Goal: Information Seeking & Learning: Learn about a topic

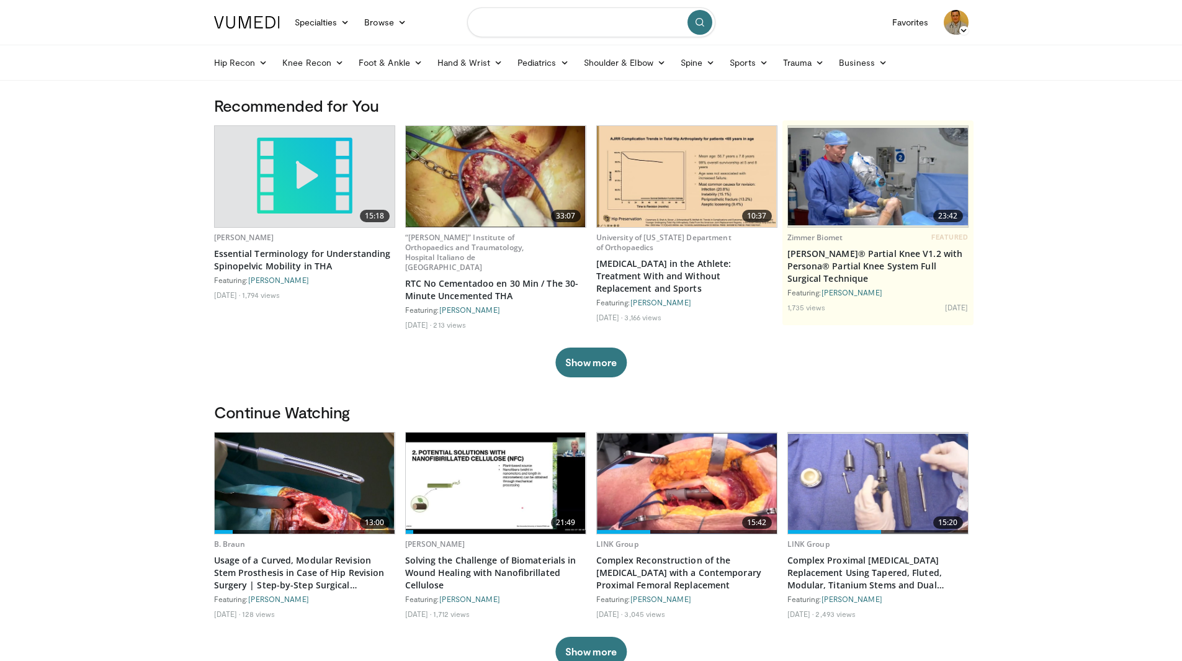
click at [497, 28] on input "Search topics, interventions" at bounding box center [591, 22] width 248 height 30
type input "**********"
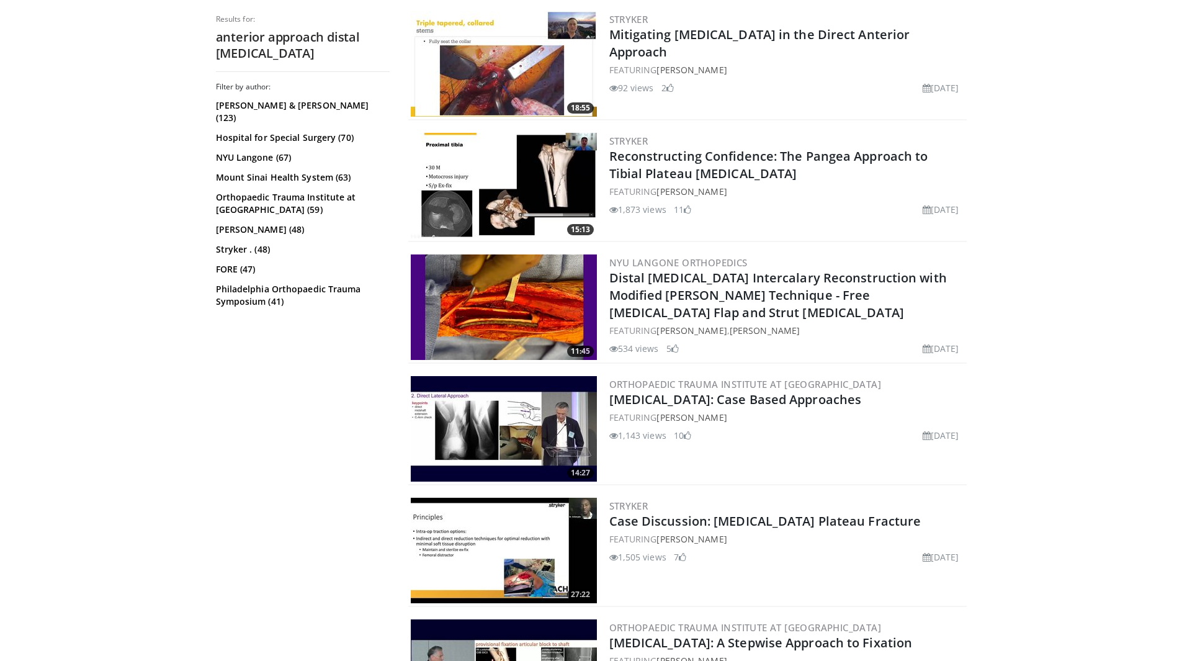
scroll to position [744, 0]
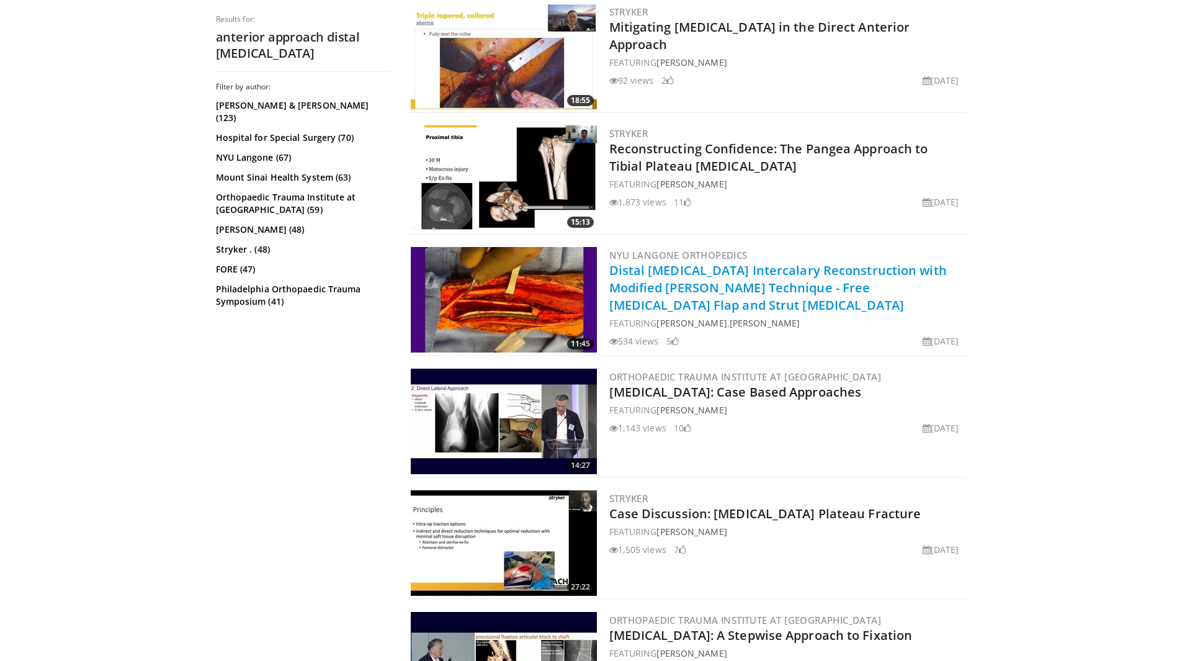
click at [709, 277] on link "Distal Tibia Intercalary Reconstruction with Modified Capanna Technique - Free …" at bounding box center [777, 287] width 337 height 51
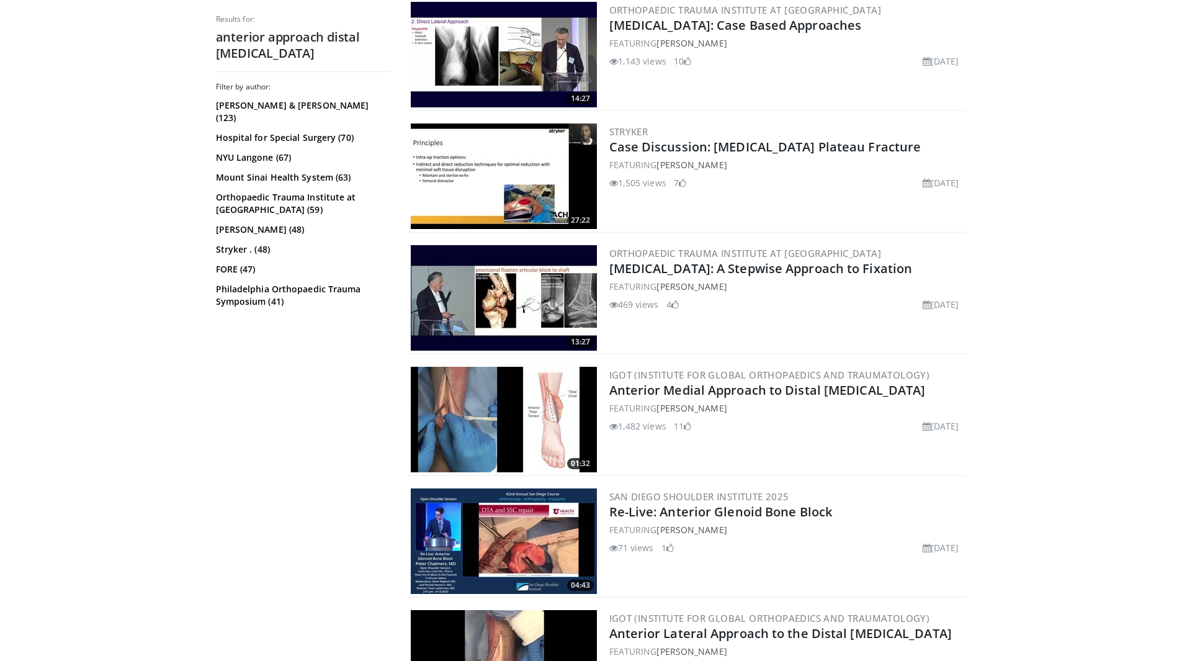
scroll to position [1178, 0]
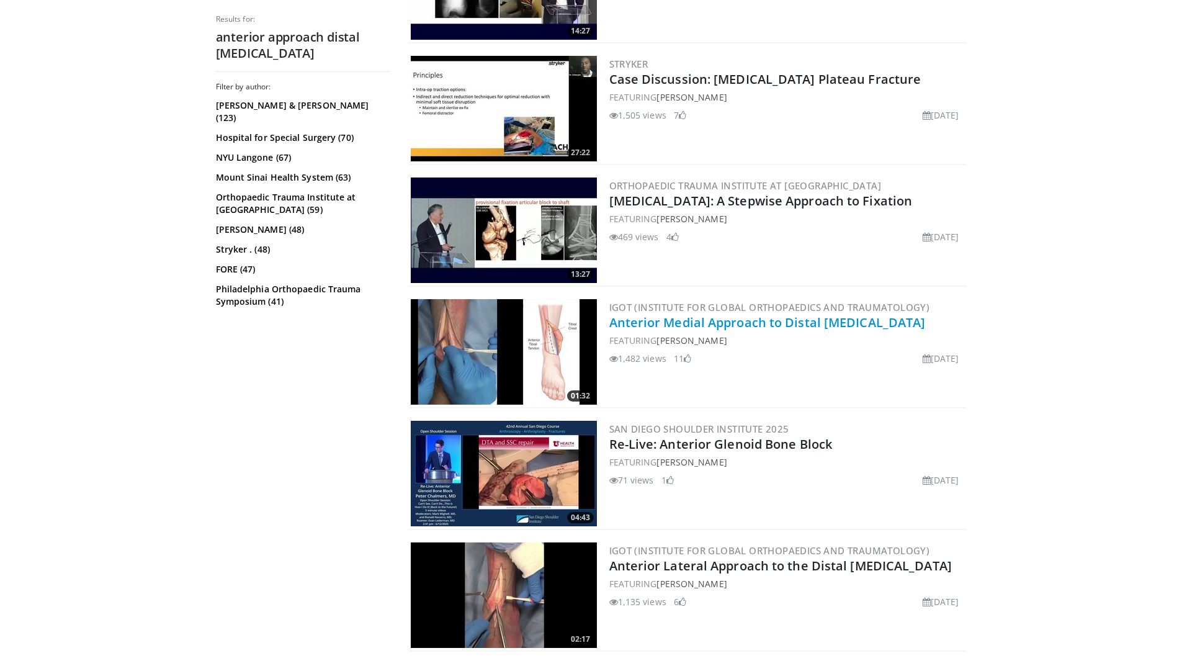
click at [668, 323] on link "Anterior Medial Approach to Distal Tibia" at bounding box center [767, 322] width 316 height 17
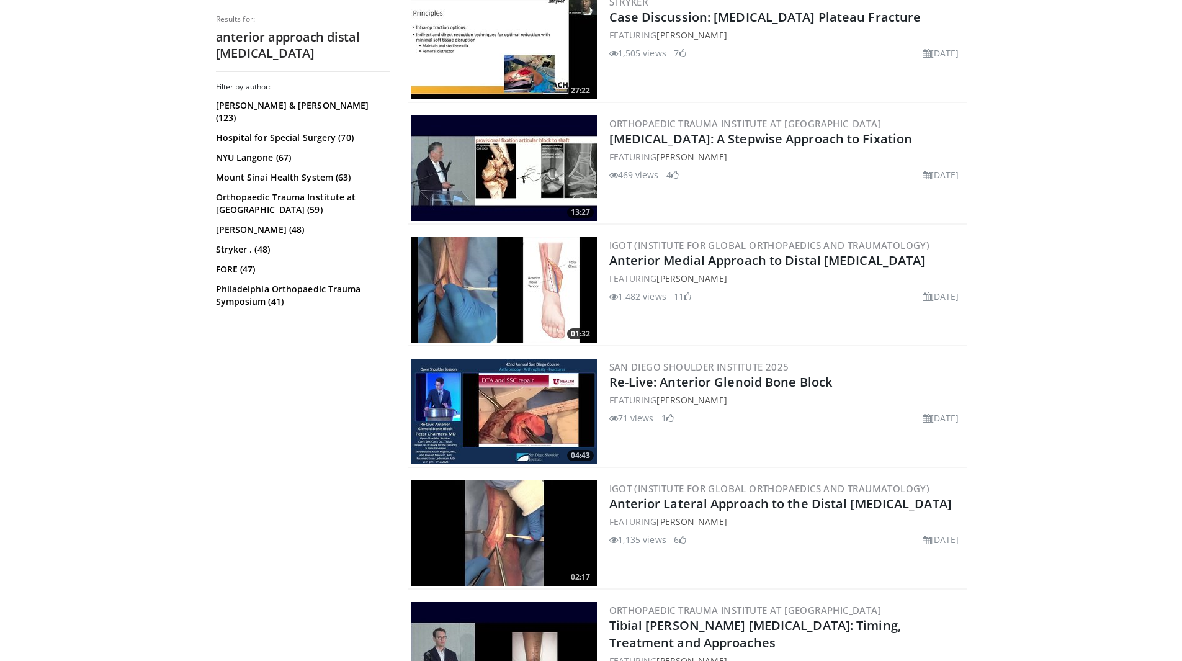
scroll to position [1303, 0]
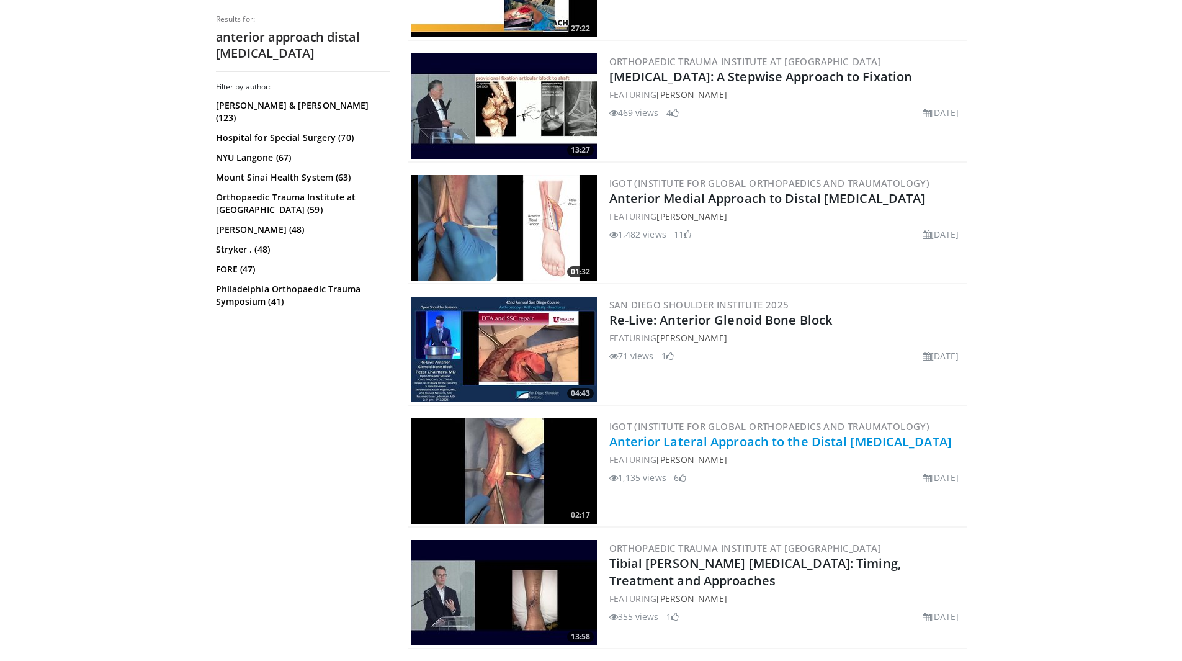
click at [746, 443] on link "Anterior Lateral Approach to the Distal [MEDICAL_DATA]" at bounding box center [780, 441] width 342 height 17
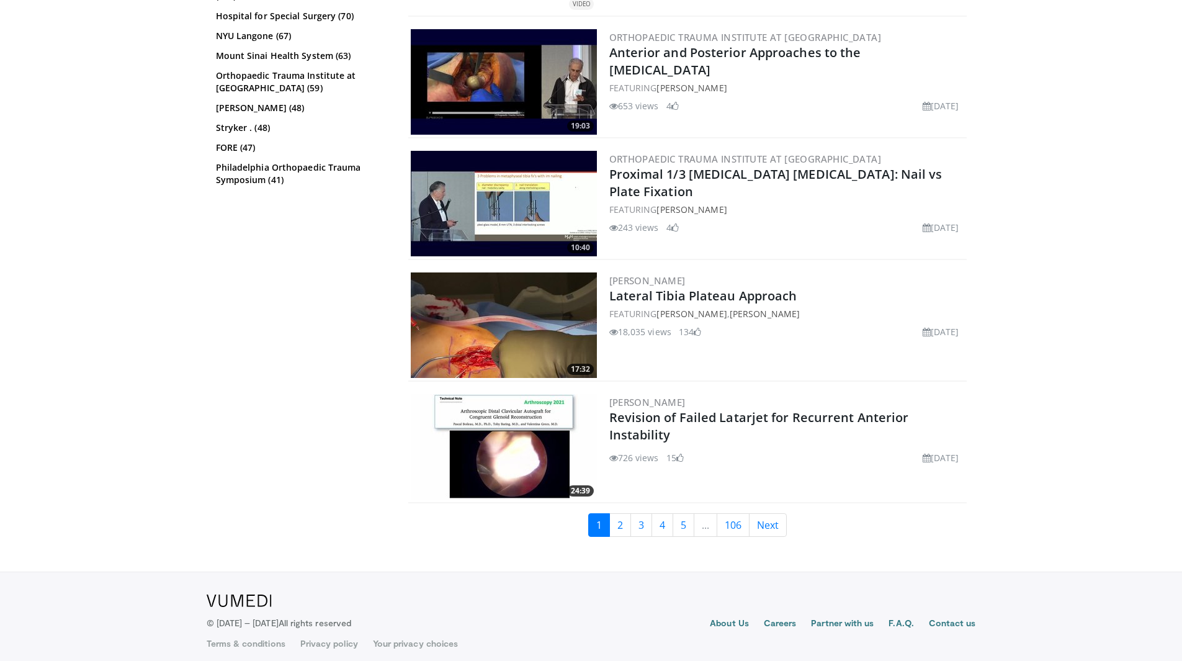
scroll to position [2794, 0]
click at [621, 519] on link "2" at bounding box center [620, 524] width 22 height 24
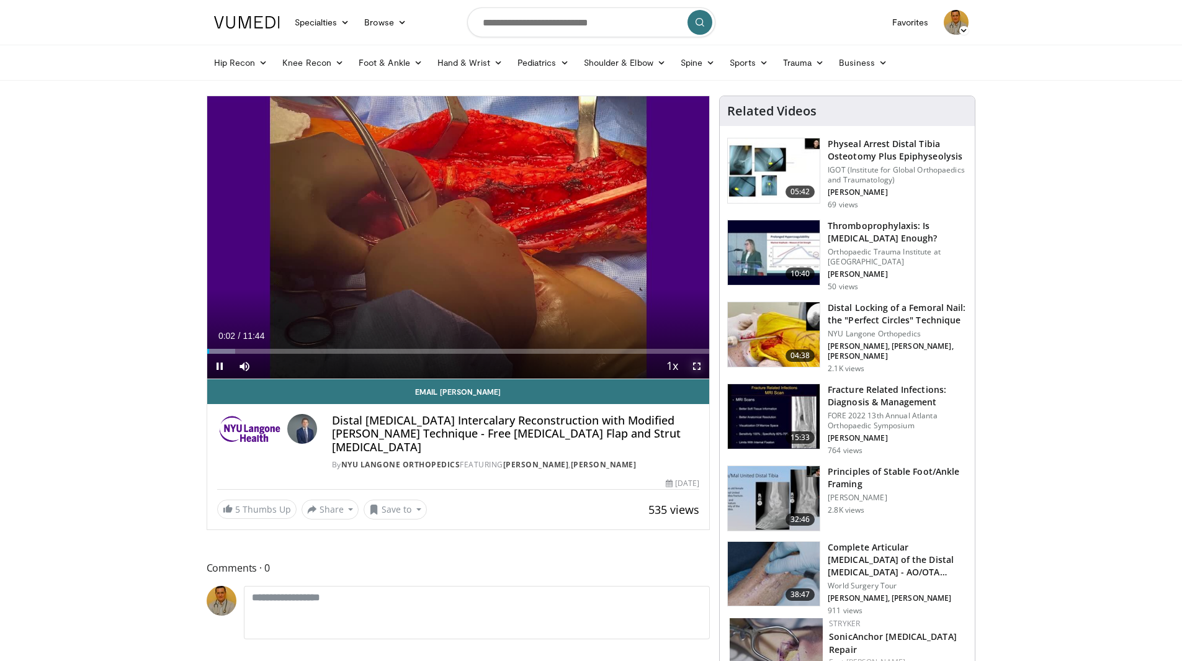
click at [699, 364] on span "Video Player" at bounding box center [696, 366] width 25 height 25
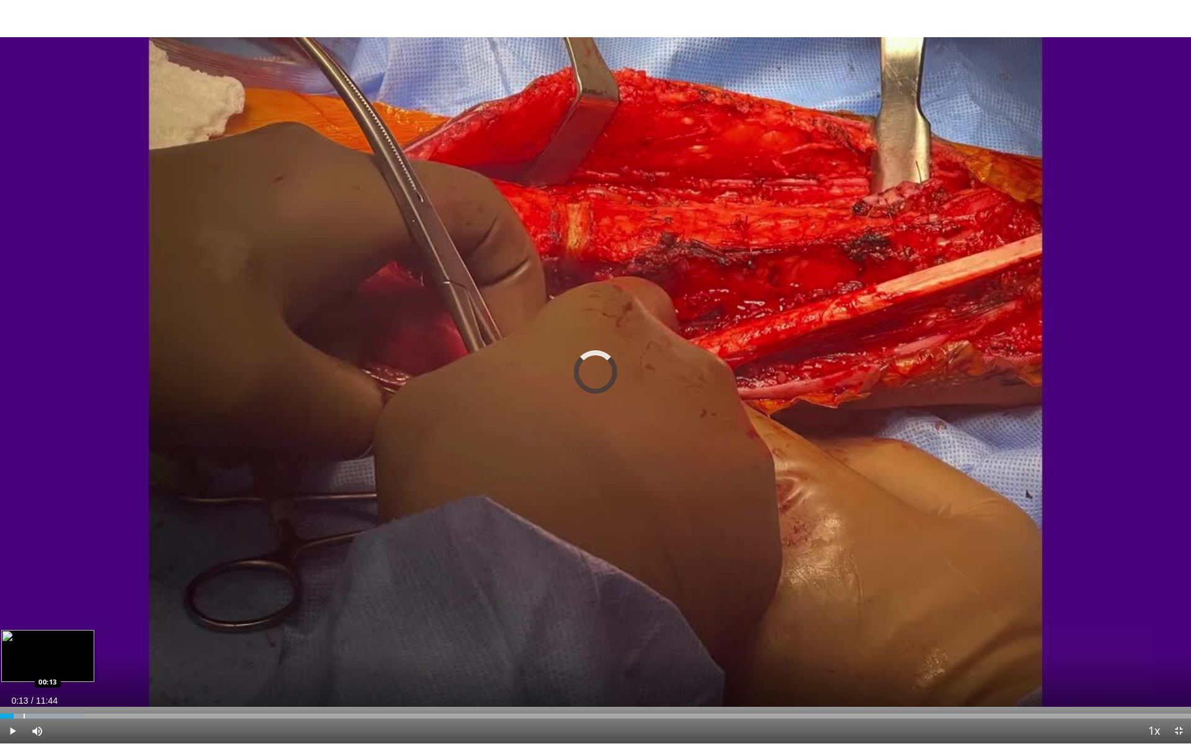
click at [24, 660] on div "Progress Bar" at bounding box center [24, 716] width 1 height 5
click at [43, 660] on div "Progress Bar" at bounding box center [43, 716] width 1 height 5
click at [69, 660] on div "Progress Bar" at bounding box center [69, 716] width 1 height 5
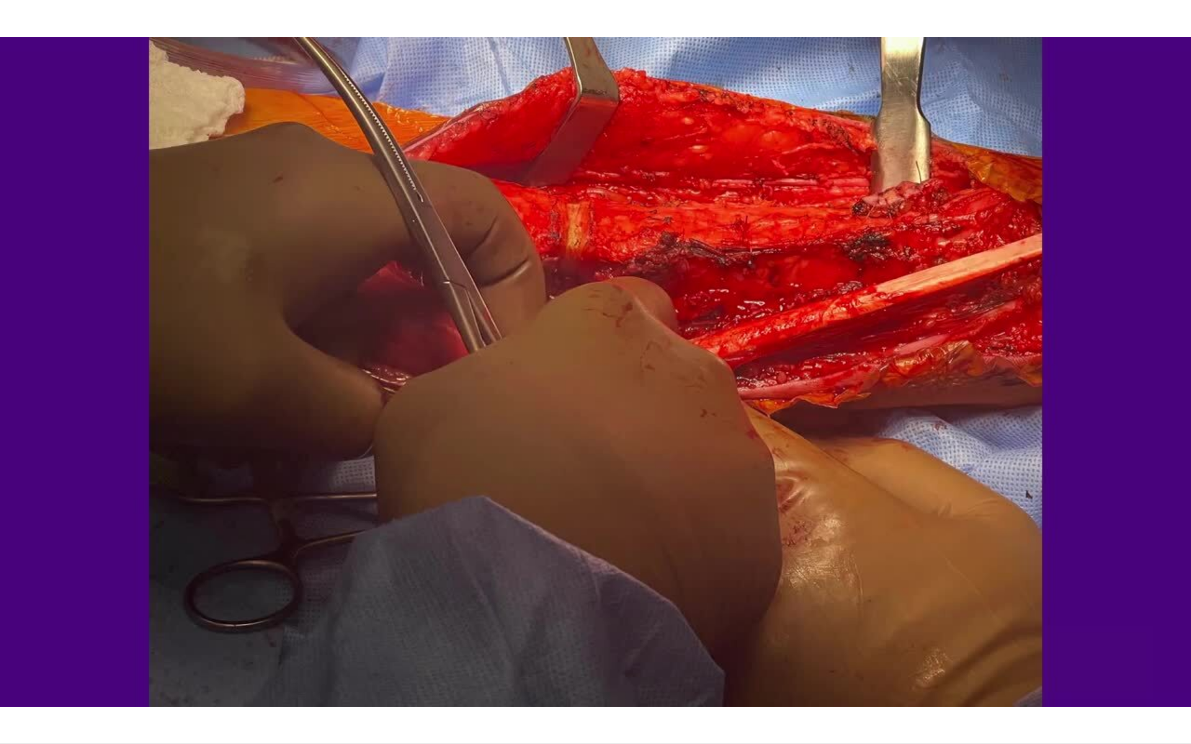
click at [109, 660] on div "10 seconds Tap to unmute" at bounding box center [595, 372] width 1191 height 744
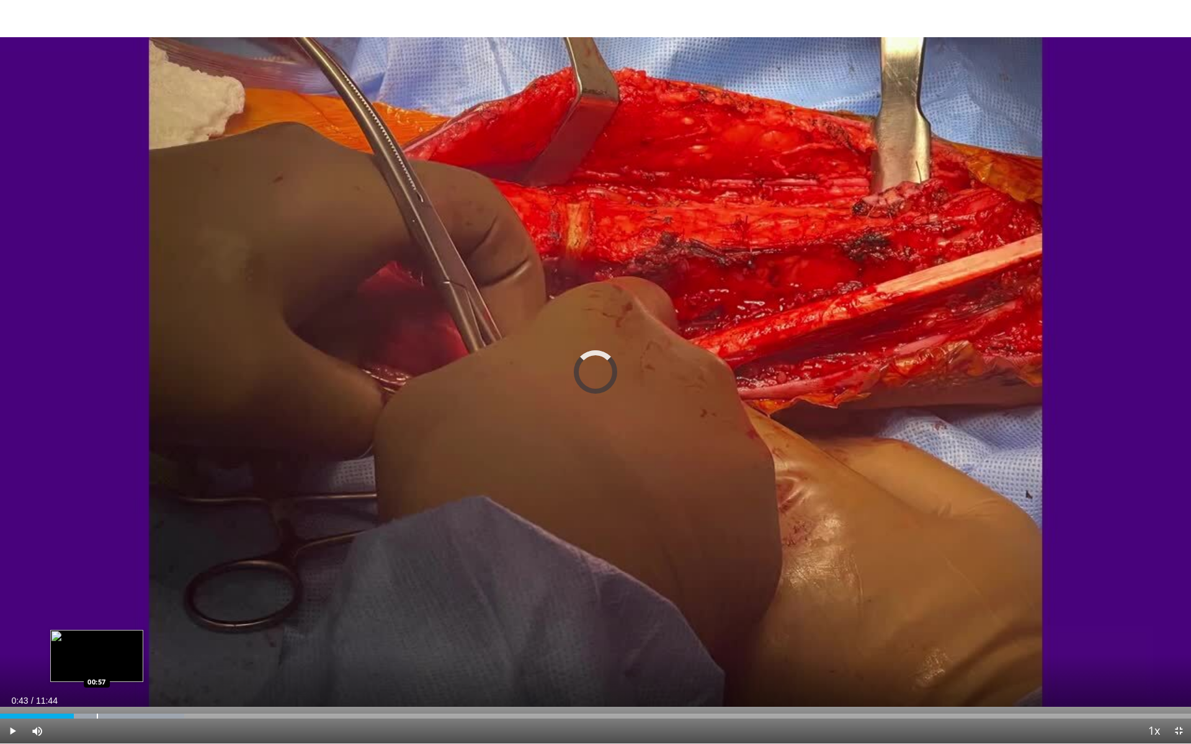
click at [96, 660] on div "Progress Bar" at bounding box center [102, 716] width 164 height 5
click at [8, 660] on span "Video Player" at bounding box center [12, 731] width 25 height 25
click at [112, 660] on div "Progress Bar" at bounding box center [112, 716] width 1 height 5
click at [138, 660] on div "Progress Bar" at bounding box center [138, 716] width 1 height 5
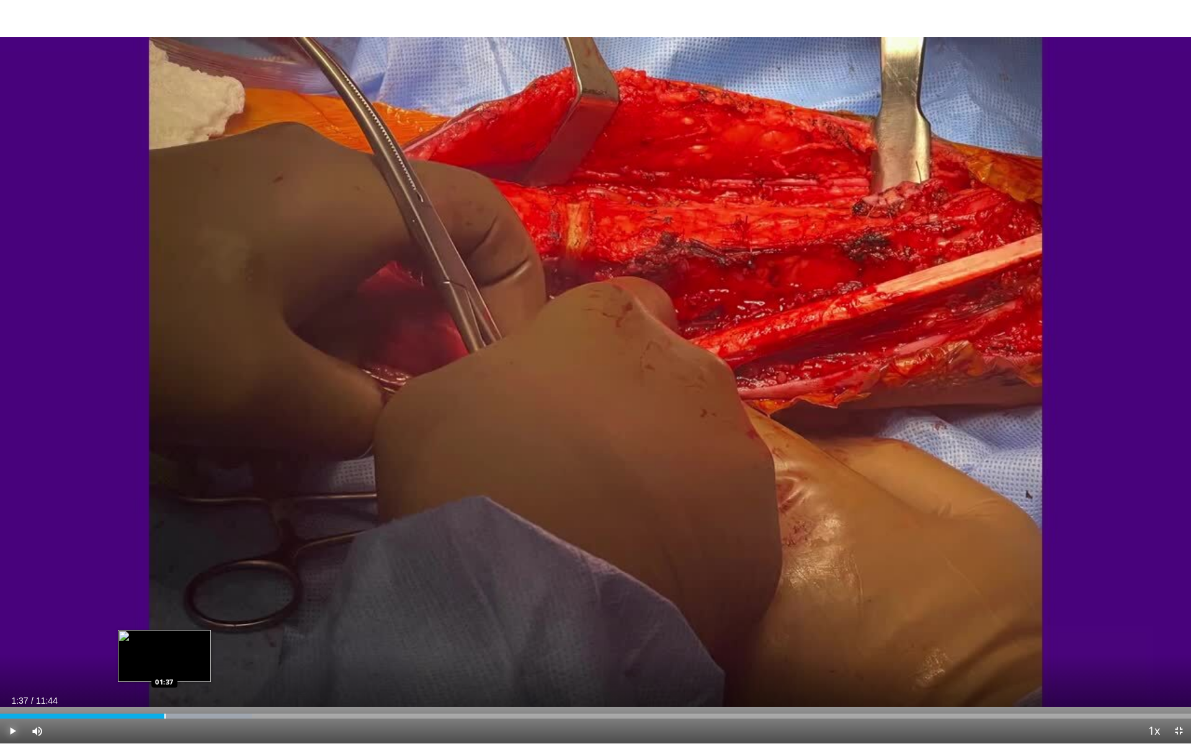
click at [165, 660] on div "Loaded : 21.13% 01:37 01:37" at bounding box center [595, 713] width 1191 height 12
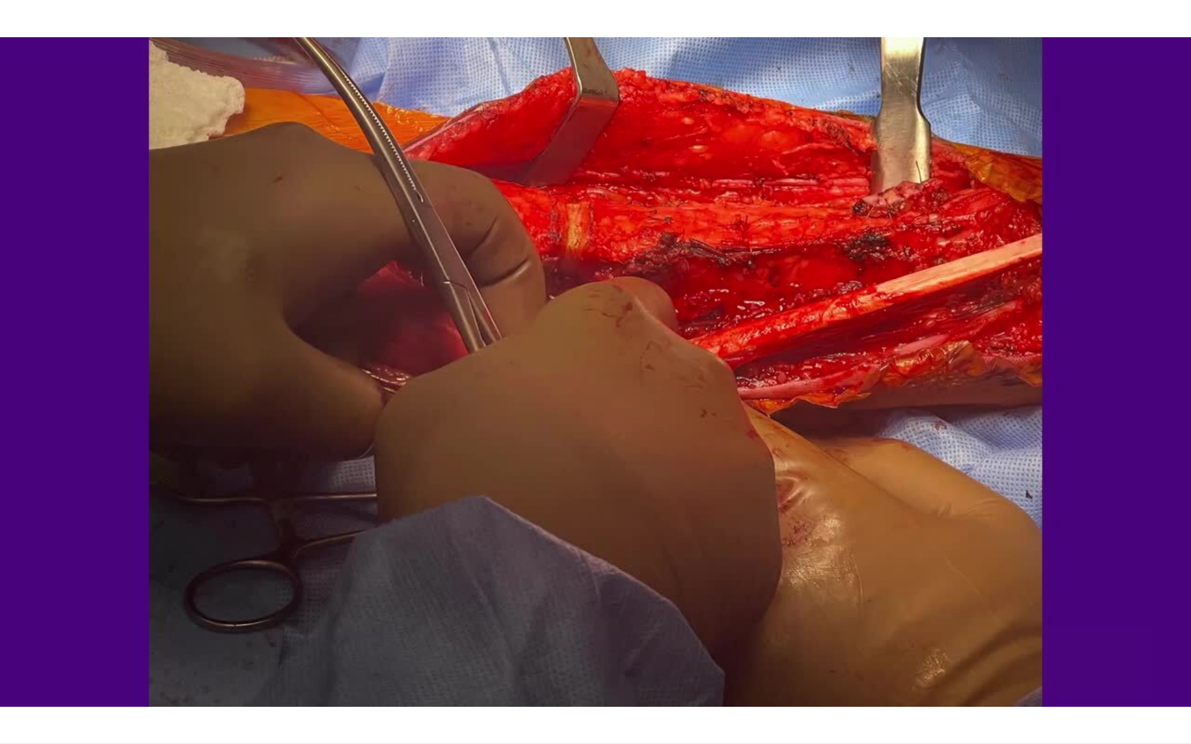
click at [187, 660] on div "10 seconds Tap to unmute" at bounding box center [595, 372] width 1191 height 744
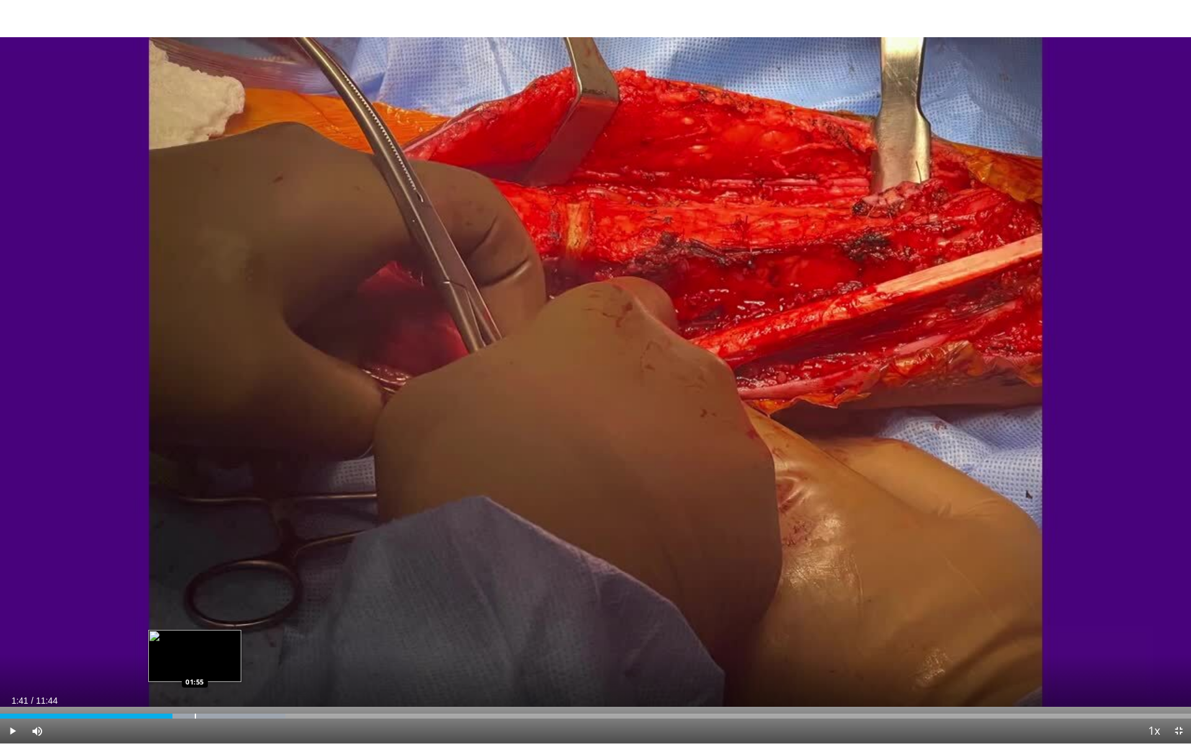
click at [198, 660] on div "Loaded : 23.94% 01:41 01:55" at bounding box center [595, 713] width 1191 height 12
click at [227, 660] on div "Loaded : 25.35% 02:14 02:14" at bounding box center [595, 713] width 1191 height 12
click at [240, 660] on div "Progress Bar" at bounding box center [240, 716] width 1 height 5
click at [262, 660] on div "Progress Bar" at bounding box center [261, 716] width 1 height 5
click at [278, 660] on div "Progress Bar" at bounding box center [278, 716] width 1 height 5
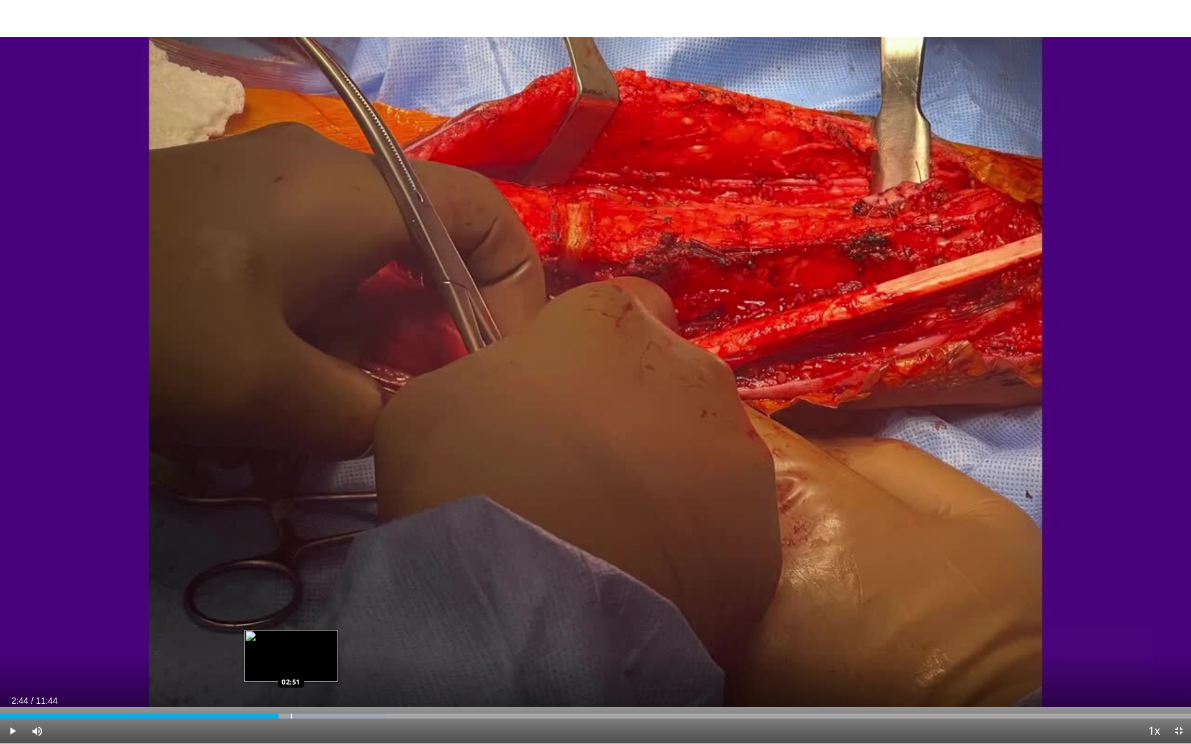
click at [292, 660] on div "Progress Bar" at bounding box center [291, 716] width 1 height 5
click at [303, 660] on div "Progress Bar" at bounding box center [303, 716] width 1 height 5
click at [321, 660] on div "Progress Bar" at bounding box center [321, 716] width 1 height 5
click at [340, 660] on div "Loaded : 35.55% 03:09 03:20" at bounding box center [595, 713] width 1191 height 12
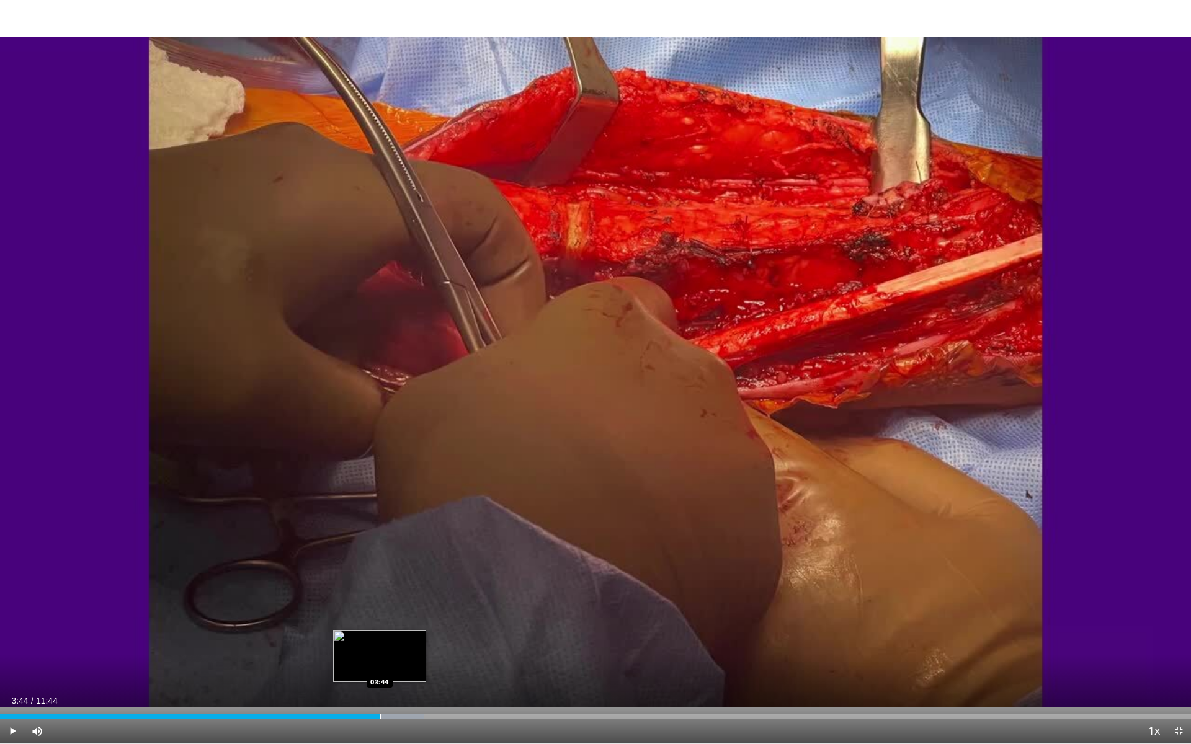
click at [380, 660] on div "Loaded : 35.55% 03:44 03:44" at bounding box center [595, 713] width 1191 height 12
click at [404, 660] on div "Loaded : 40.85% 03:58 03:57" at bounding box center [595, 713] width 1191 height 12
click at [432, 660] on div "Progress Bar" at bounding box center [432, 716] width 1 height 5
click at [463, 660] on div "Progress Bar" at bounding box center [463, 716] width 1 height 5
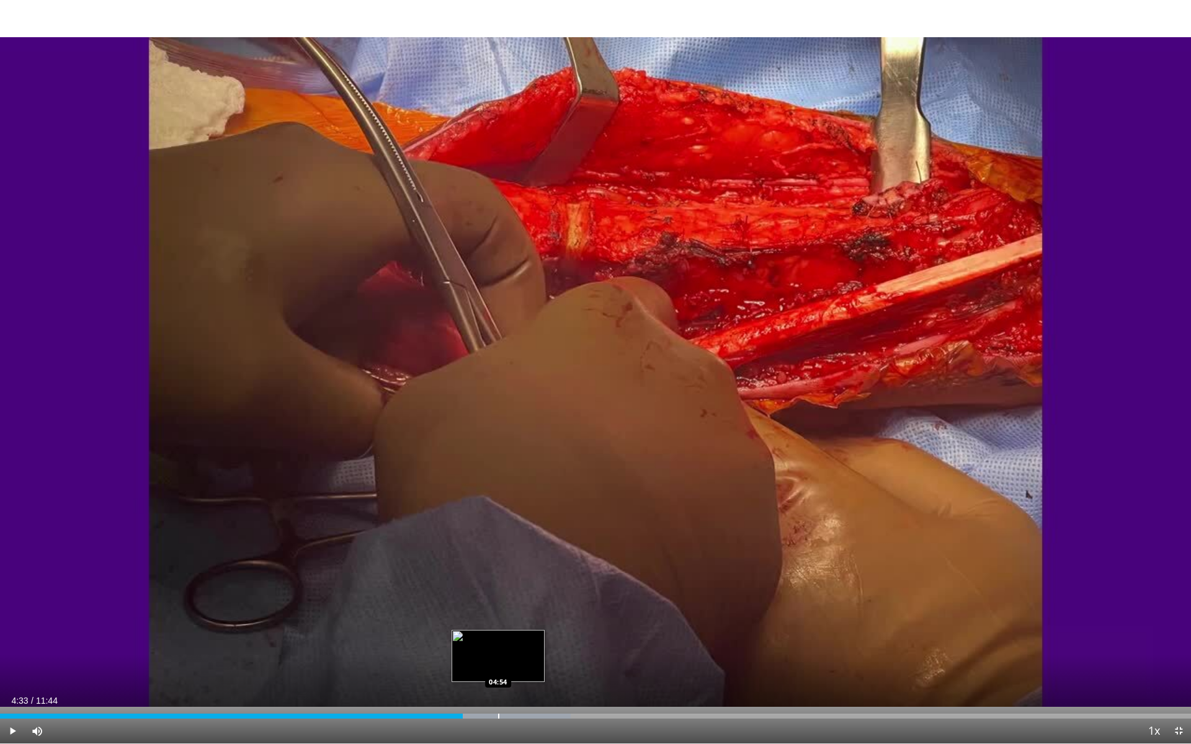
click at [498, 660] on div "Progress Bar" at bounding box center [498, 716] width 1 height 5
click at [535, 660] on div "Progress Bar" at bounding box center [534, 716] width 1 height 5
click at [14, 660] on span "Video Player" at bounding box center [12, 731] width 25 height 25
click at [566, 660] on div "Progress Bar" at bounding box center [581, 716] width 158 height 5
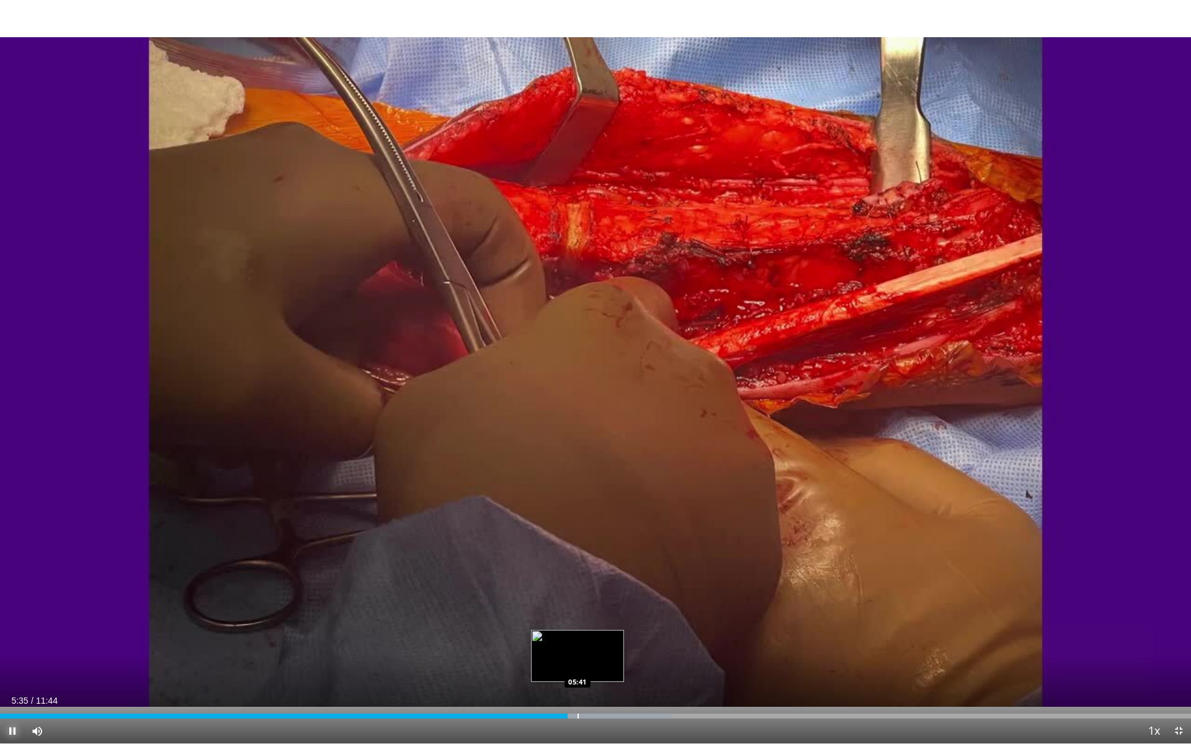
click at [577, 660] on div "Progress Bar" at bounding box center [577, 716] width 1 height 5
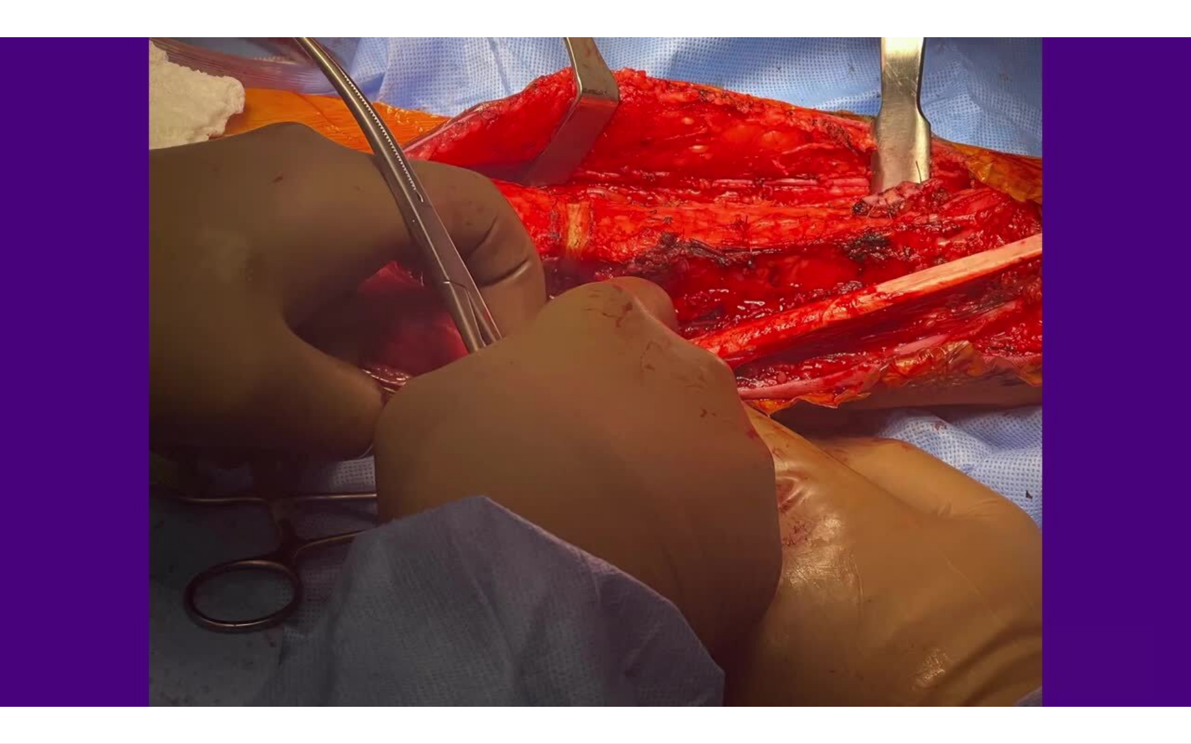
click at [628, 660] on div "10 seconds Tap to unmute" at bounding box center [595, 372] width 1191 height 744
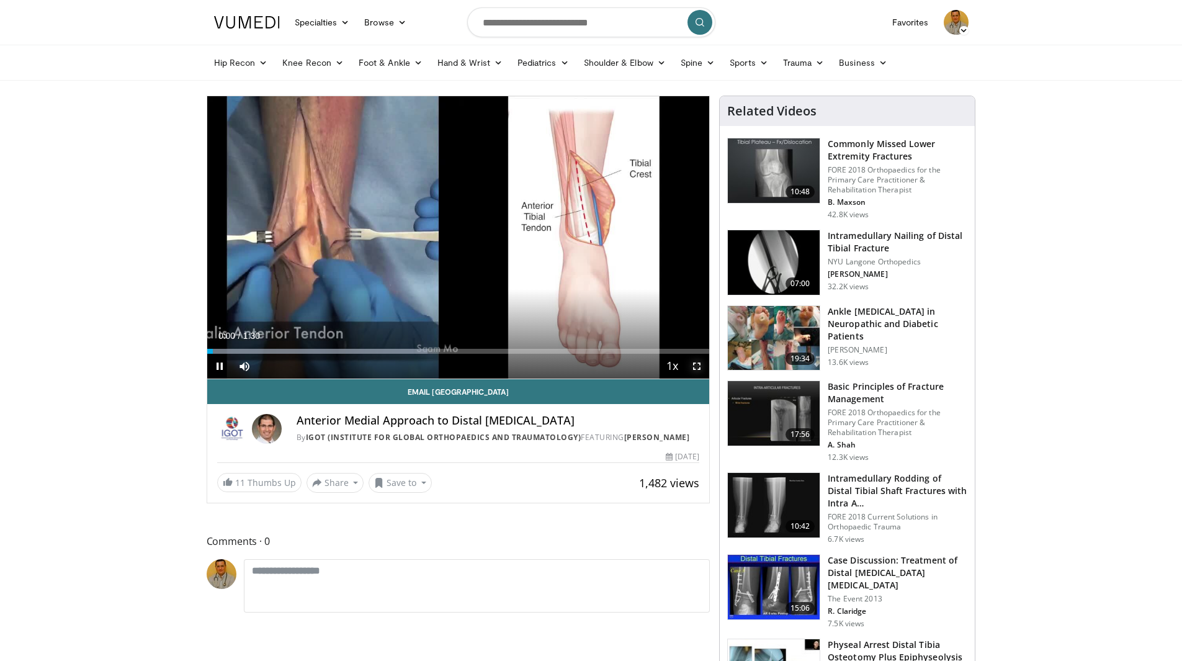
click at [692, 363] on span "Video Player" at bounding box center [696, 366] width 25 height 25
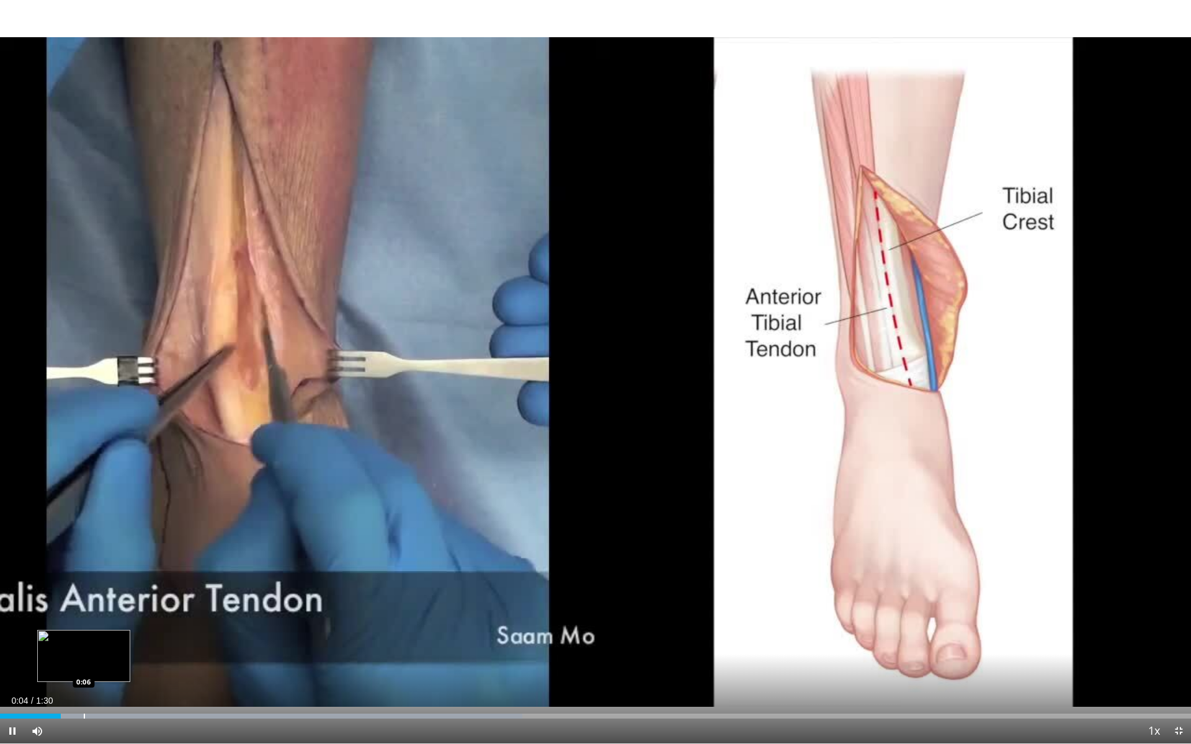
click at [84, 660] on div "Progress Bar" at bounding box center [84, 716] width 1 height 5
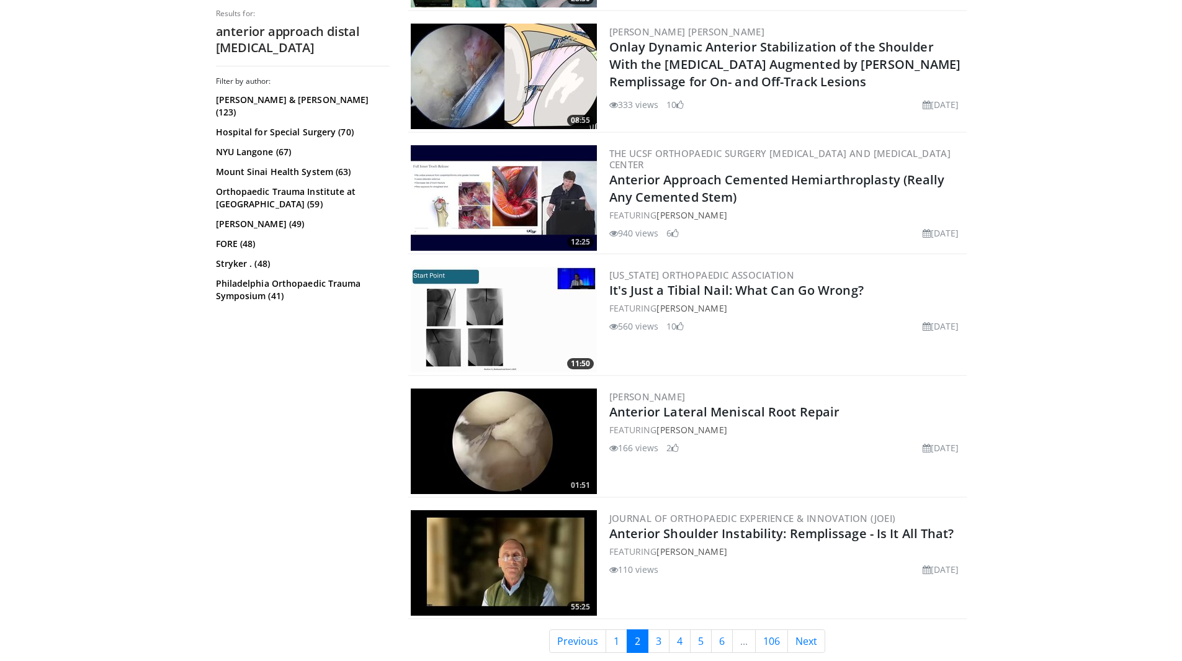
scroll to position [2916, 0]
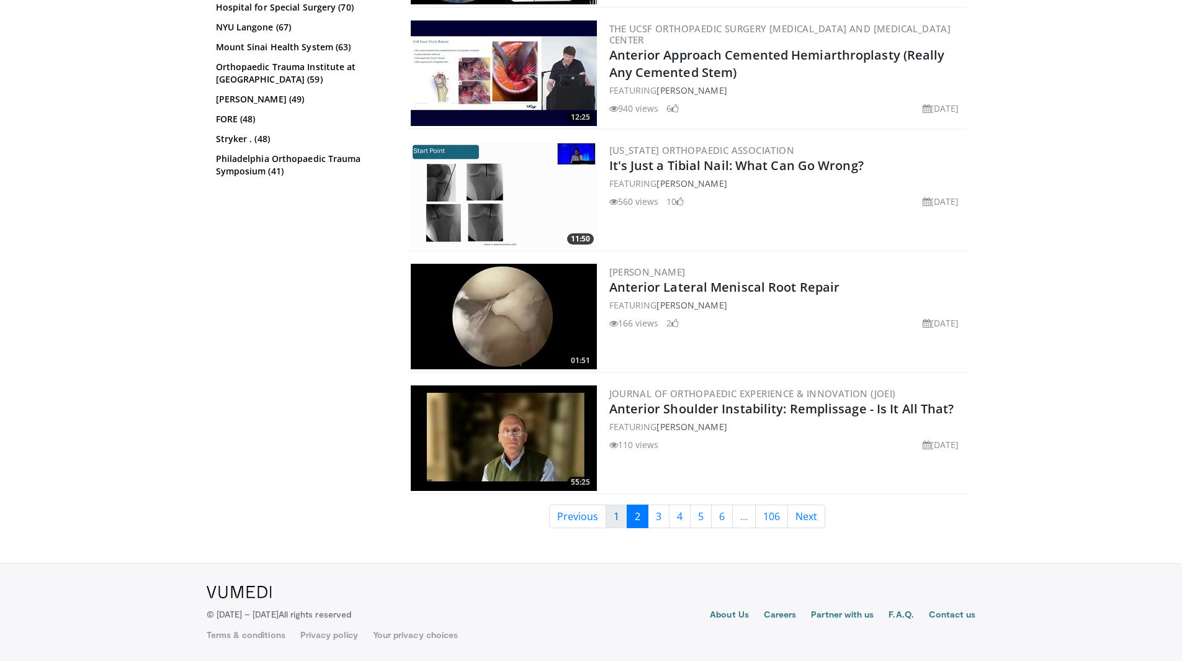
click at [613, 513] on link "1" at bounding box center [616, 516] width 22 height 24
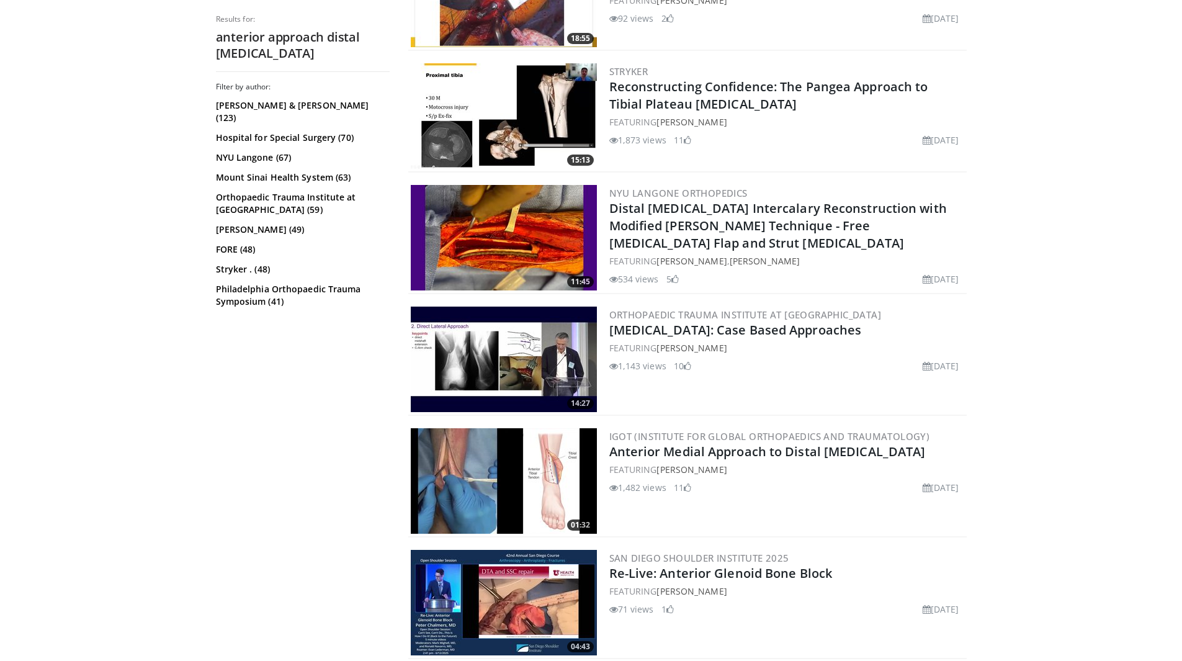
scroll to position [930, 0]
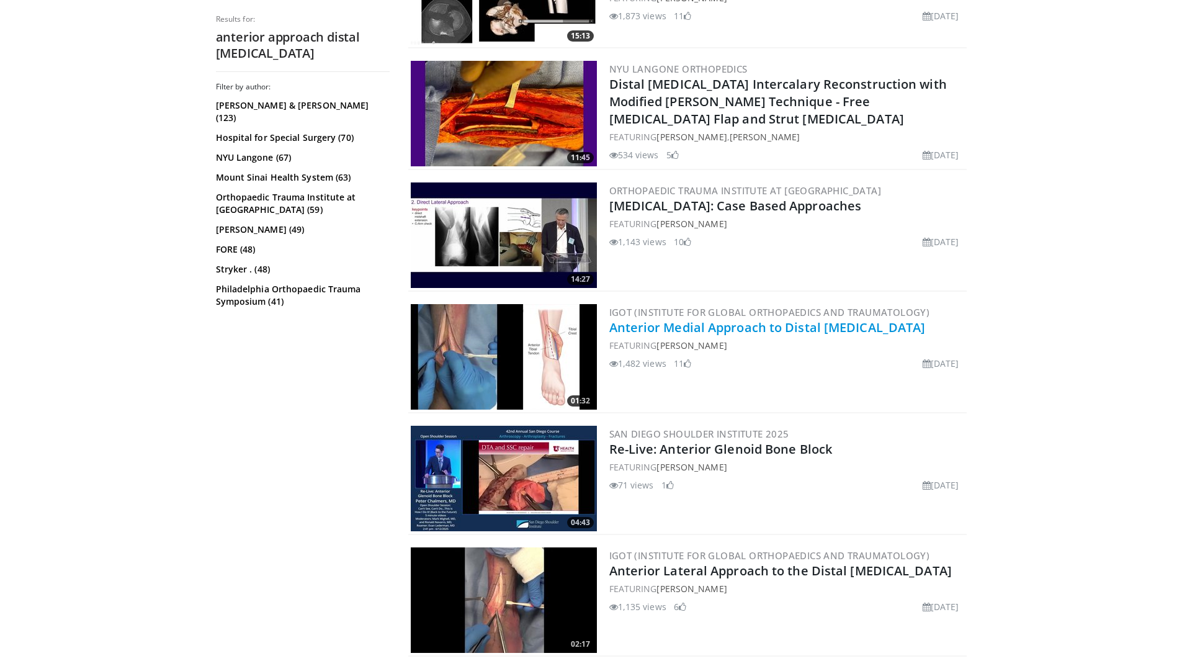
click at [769, 334] on link "Anterior Medial Approach to Distal [MEDICAL_DATA]" at bounding box center [767, 327] width 316 height 17
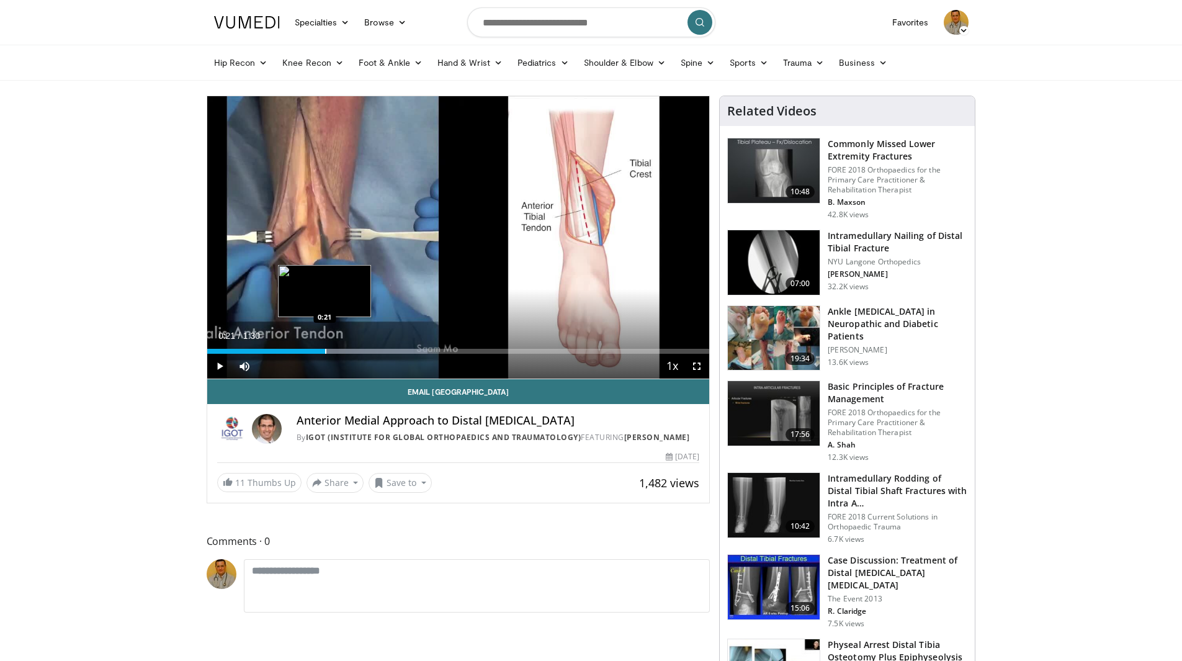
click at [325, 350] on div "Progress Bar" at bounding box center [325, 351] width 1 height 5
click at [329, 344] on div "Loaded : 100.00% 0:22 0:22" at bounding box center [458, 348] width 502 height 12
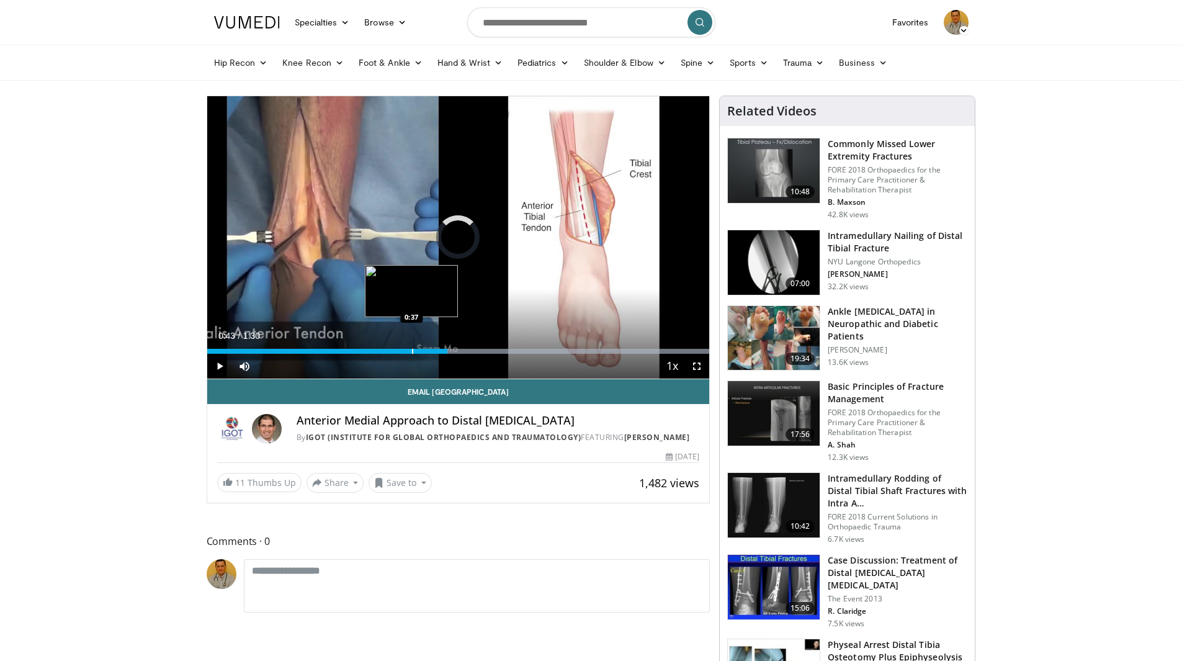
click at [412, 352] on div "Progress Bar" at bounding box center [412, 351] width 1 height 5
click at [442, 349] on div "Progress Bar" at bounding box center [442, 351] width 1 height 5
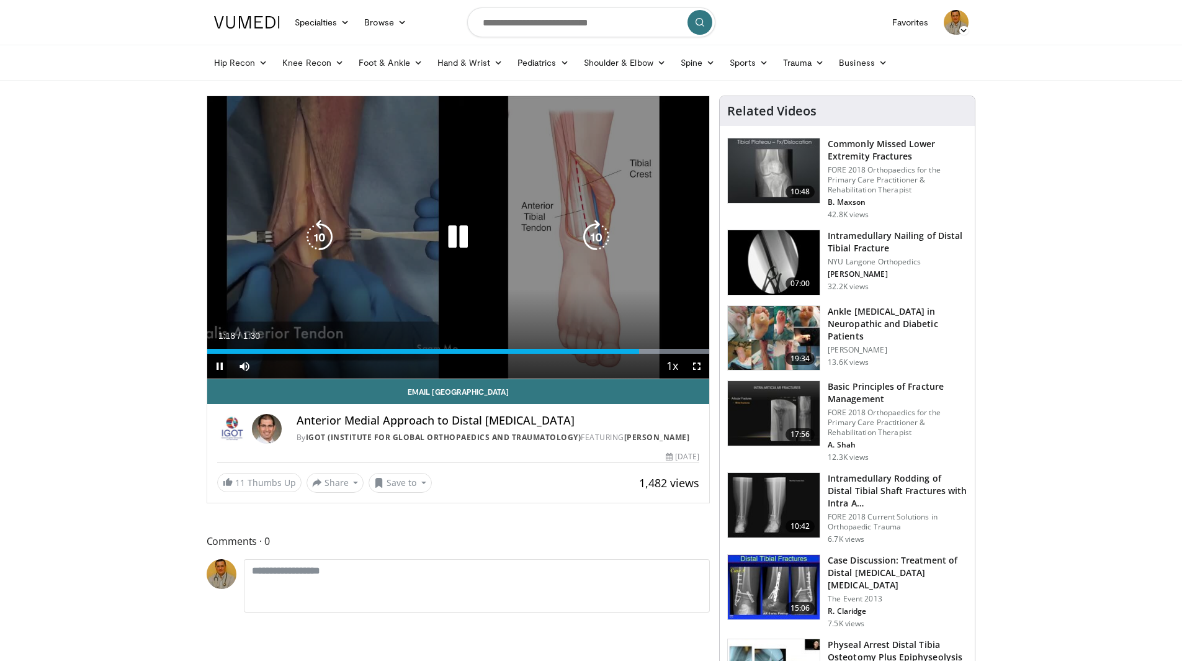
click at [467, 233] on icon "Video Player" at bounding box center [457, 237] width 35 height 35
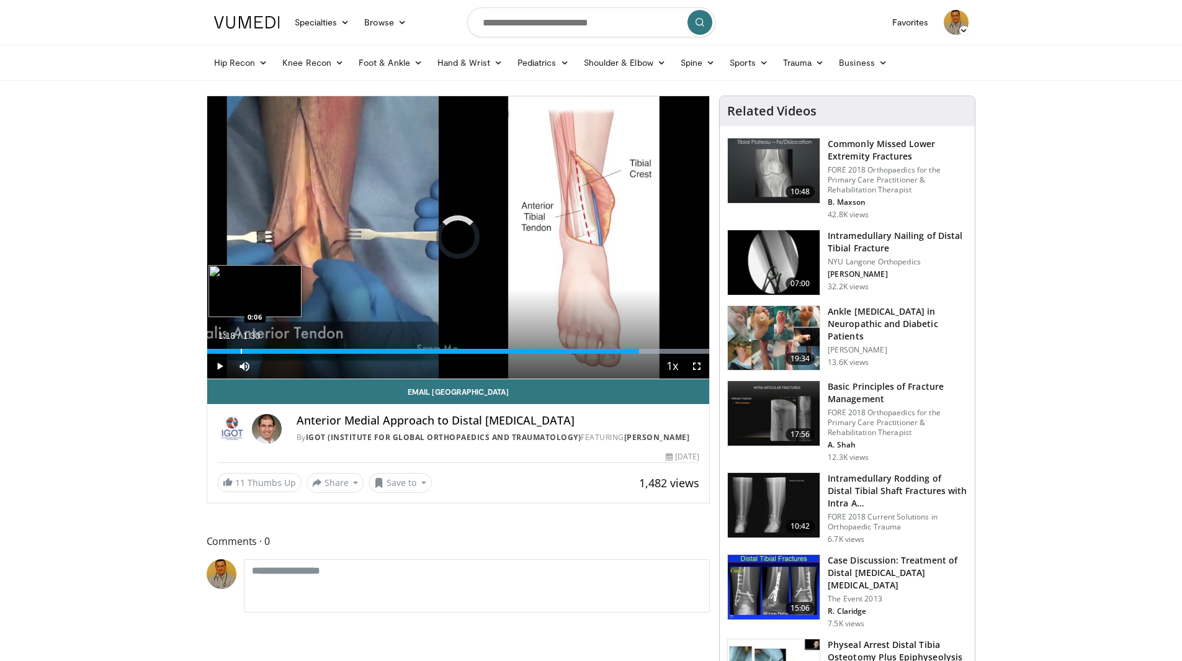
click at [240, 347] on div "Loaded : 100.00% 0:06 0:06" at bounding box center [458, 348] width 502 height 12
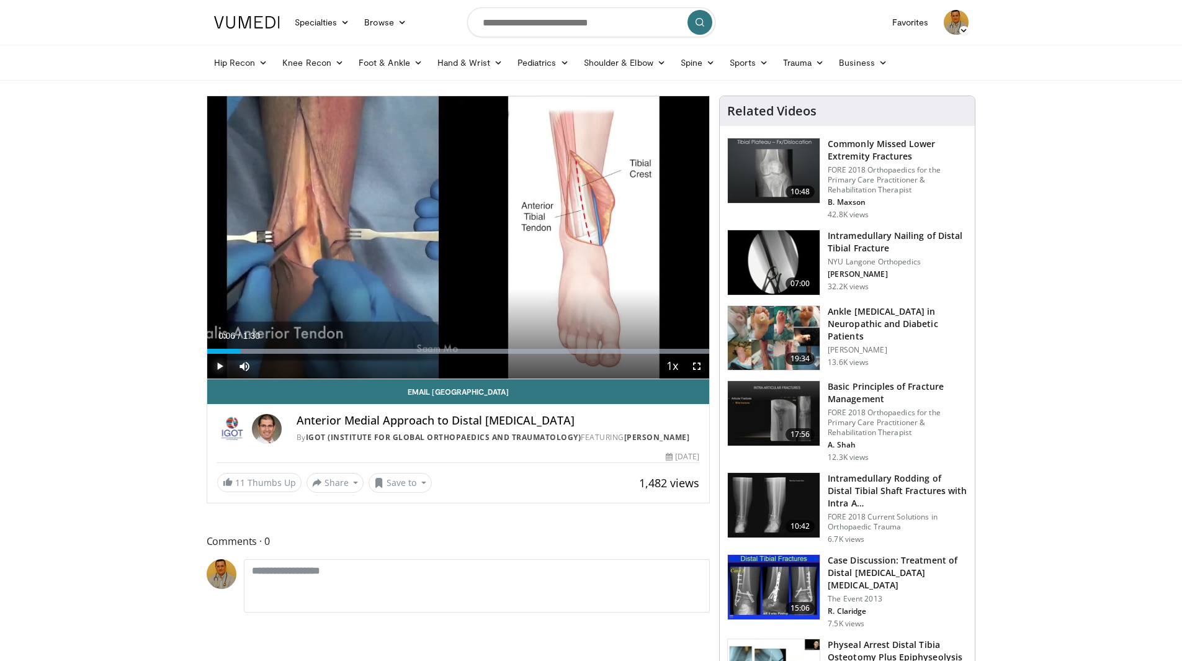
click at [220, 360] on span "Video Player" at bounding box center [219, 366] width 25 height 25
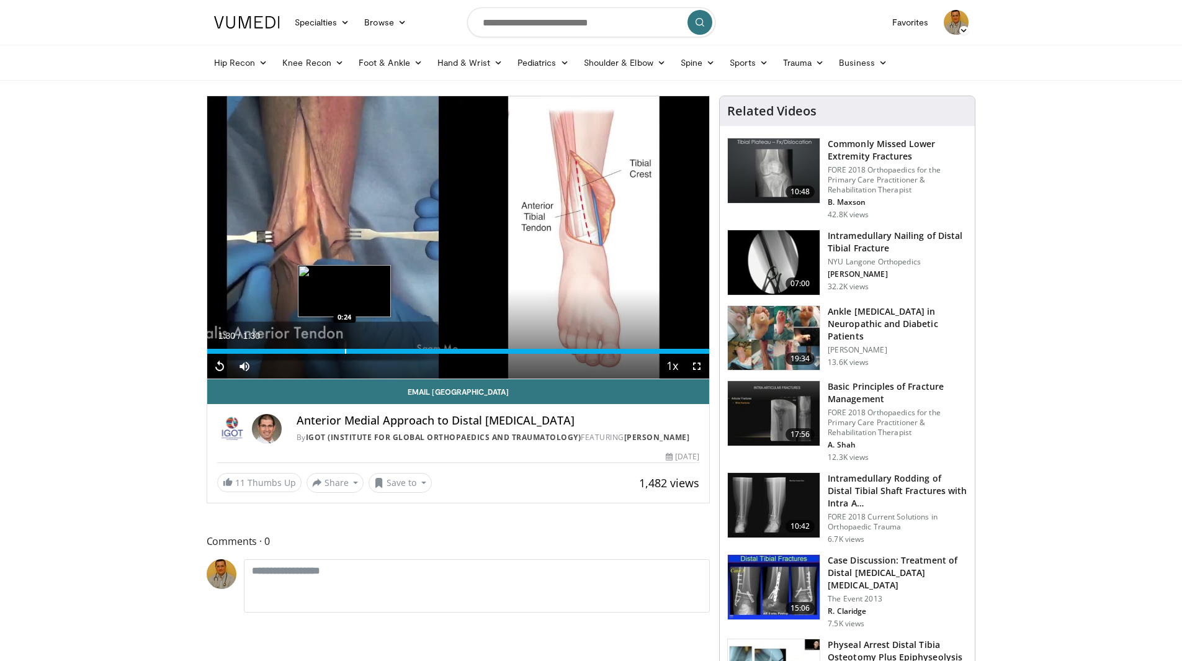
click at [344, 347] on div "Loaded : 100.00% 1:30 0:24" at bounding box center [458, 348] width 502 height 12
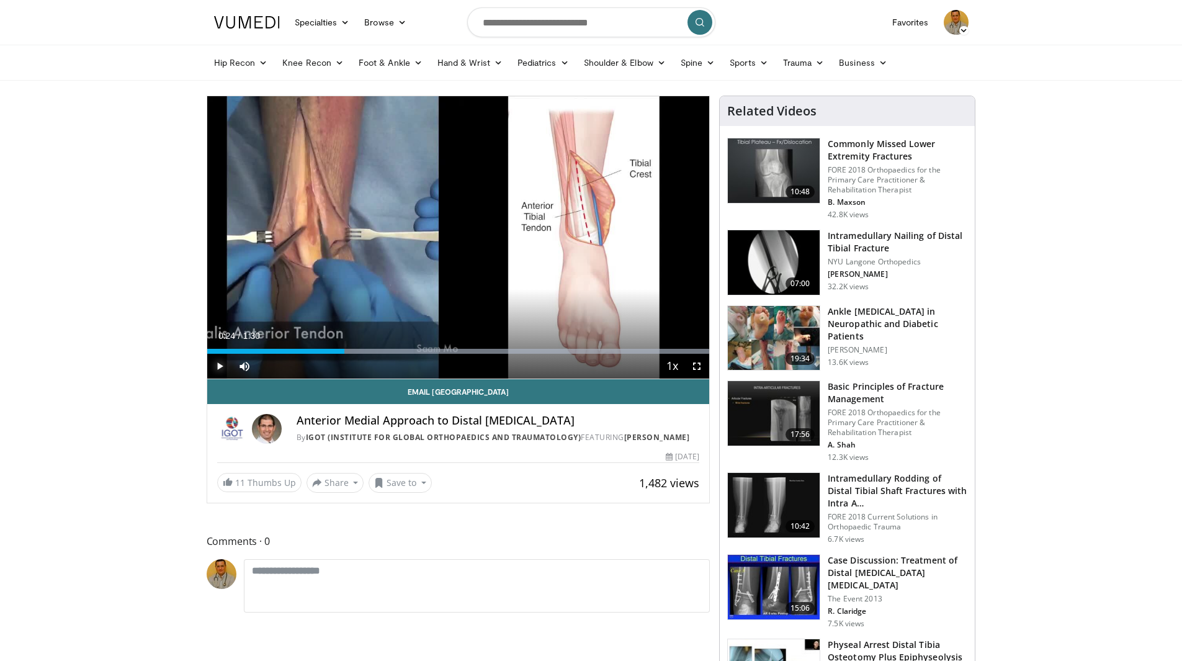
click at [218, 363] on span "Video Player" at bounding box center [219, 366] width 25 height 25
click at [703, 367] on span "Video Player" at bounding box center [696, 366] width 25 height 25
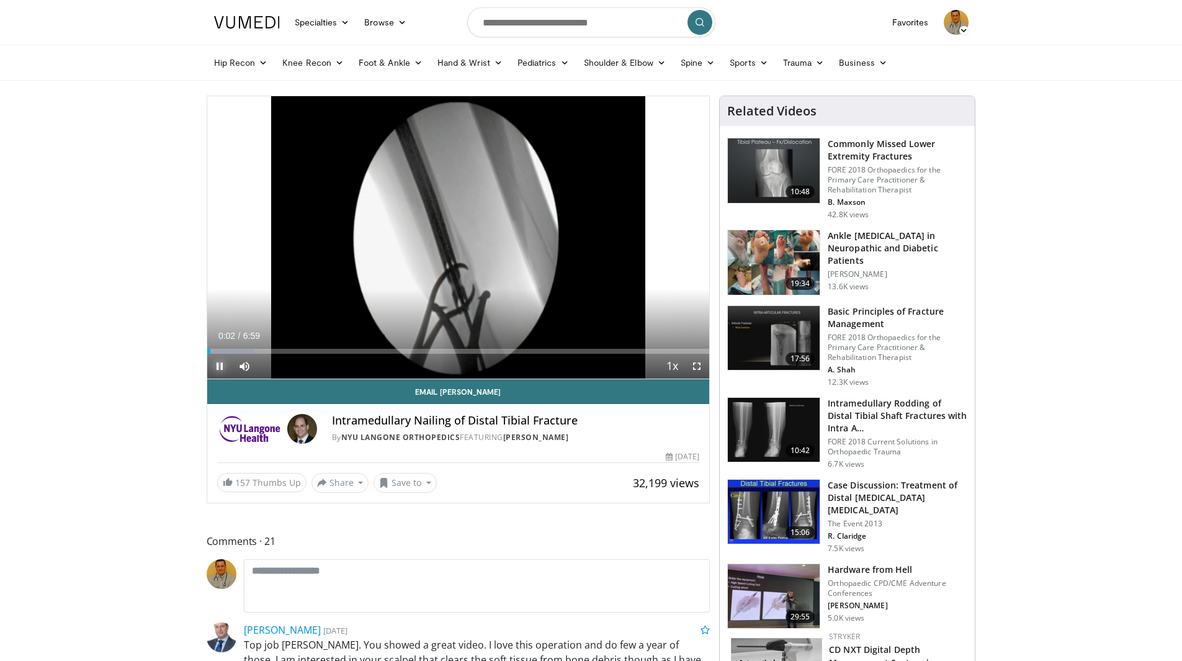
click at [223, 362] on span "Video Player" at bounding box center [219, 366] width 25 height 25
click at [220, 366] on span "Video Player" at bounding box center [219, 366] width 25 height 25
click at [235, 351] on div "Progress Bar" at bounding box center [235, 351] width 1 height 5
click at [261, 354] on div "Current Time 0:23 / Duration 6:59 Pause Skip Backward Skip Forward Mute Loaded …" at bounding box center [458, 366] width 502 height 25
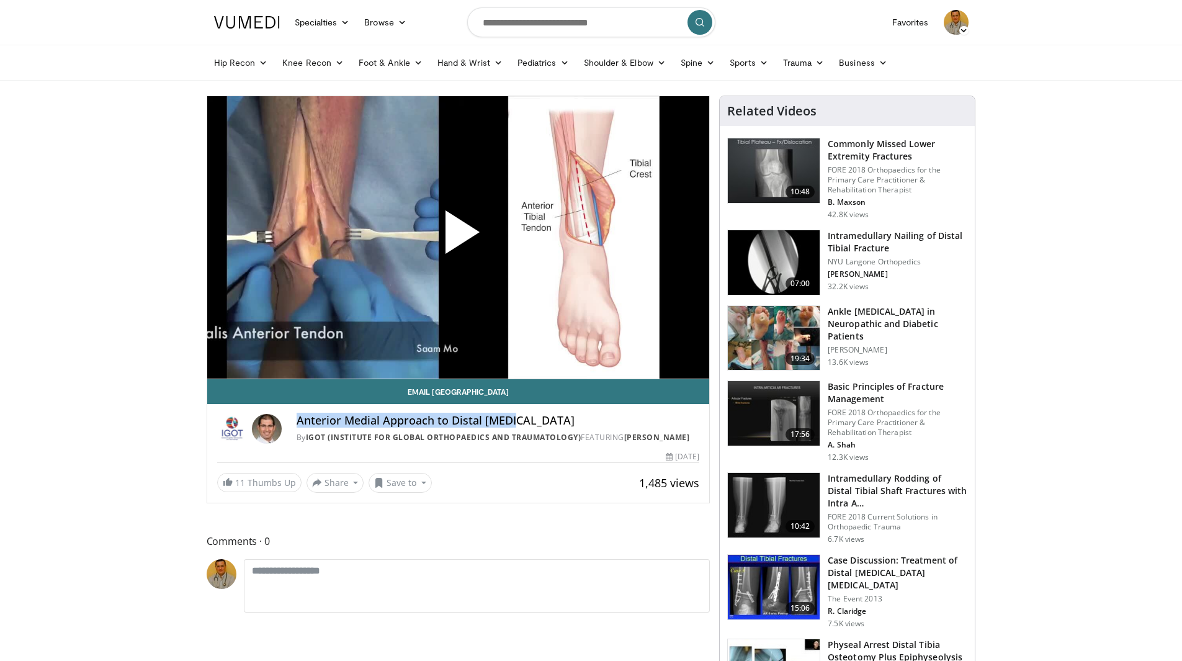
drag, startPoint x: 299, startPoint y: 418, endPoint x: 517, endPoint y: 423, distance: 217.8
click at [517, 423] on h4 "Anterior Medial Approach to Distal [MEDICAL_DATA]" at bounding box center [497, 421] width 403 height 14
copy h4 "Anterior Medial Approach to Distal [MEDICAL_DATA]"
